Goal: Find specific page/section: Find specific page/section

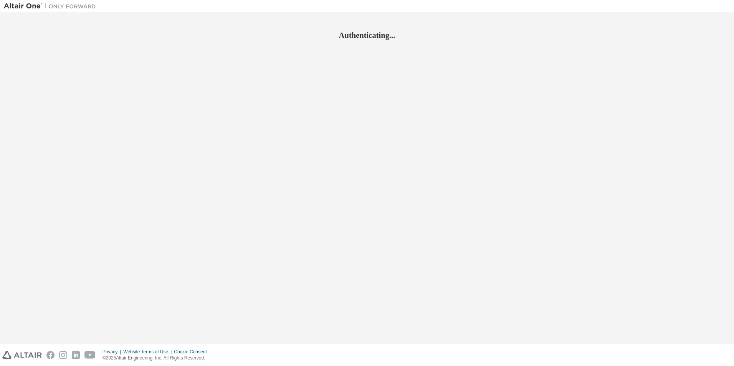
click at [384, 50] on div "Authenticating..." at bounding box center [367, 178] width 727 height 324
